Goal: Browse casually

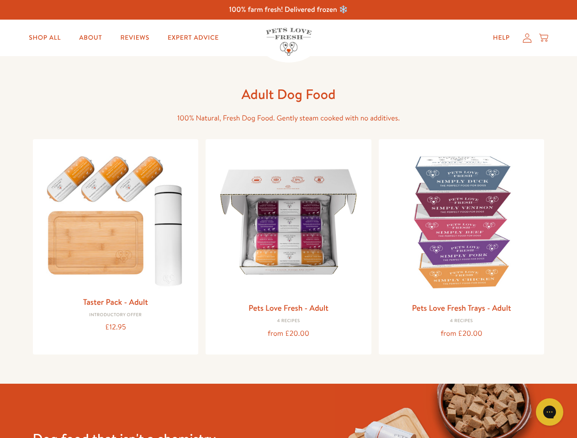
click at [549, 412] on icon "Gorgias live chat" at bounding box center [549, 412] width 9 height 9
